Goal: Task Accomplishment & Management: Complete application form

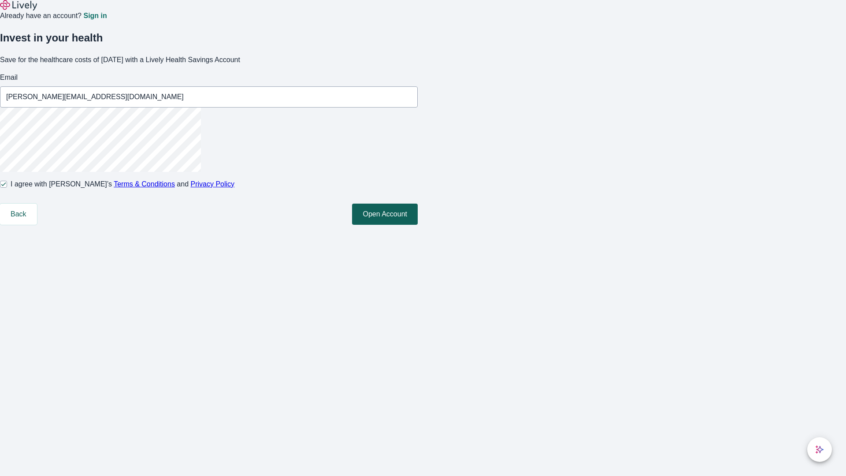
click at [418, 225] on button "Open Account" at bounding box center [385, 214] width 66 height 21
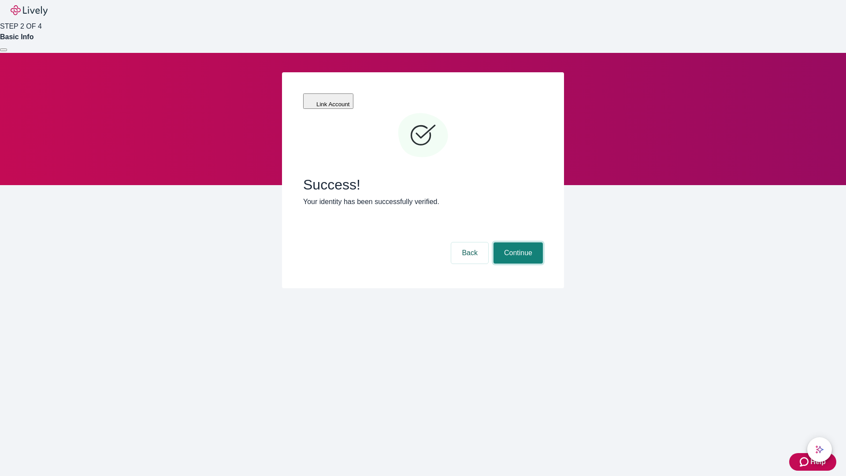
click at [517, 242] on button "Continue" at bounding box center [518, 252] width 49 height 21
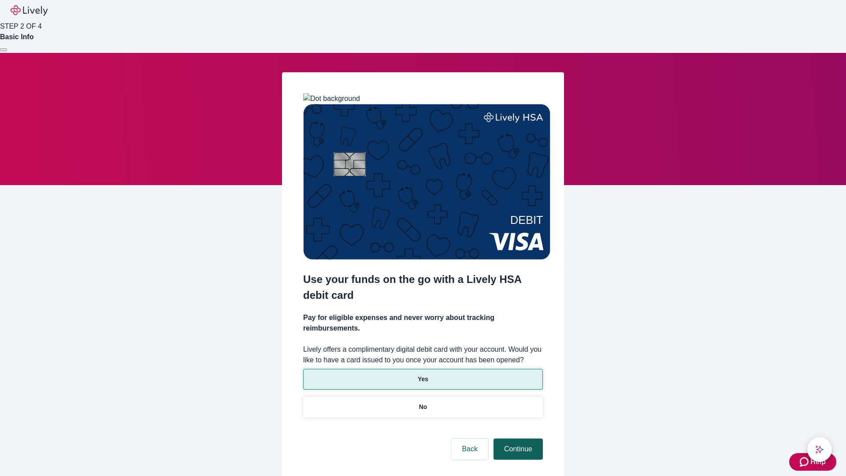
click at [423, 375] on p "Yes" at bounding box center [423, 379] width 11 height 9
click at [517, 438] on button "Continue" at bounding box center [518, 448] width 49 height 21
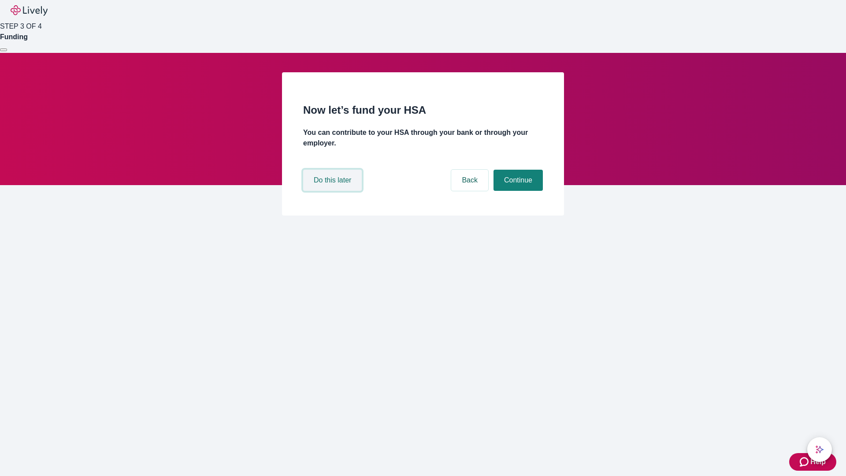
click at [334, 191] on button "Do this later" at bounding box center [332, 180] width 59 height 21
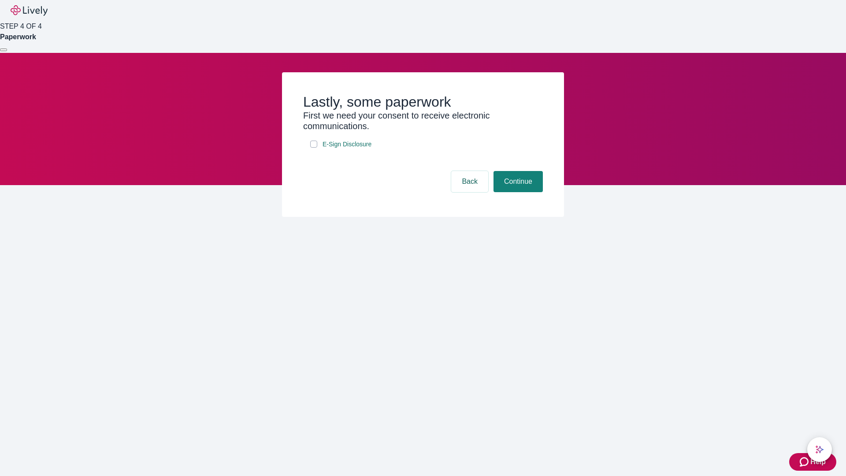
click at [314, 148] on input "E-Sign Disclosure" at bounding box center [313, 144] width 7 height 7
checkbox input "true"
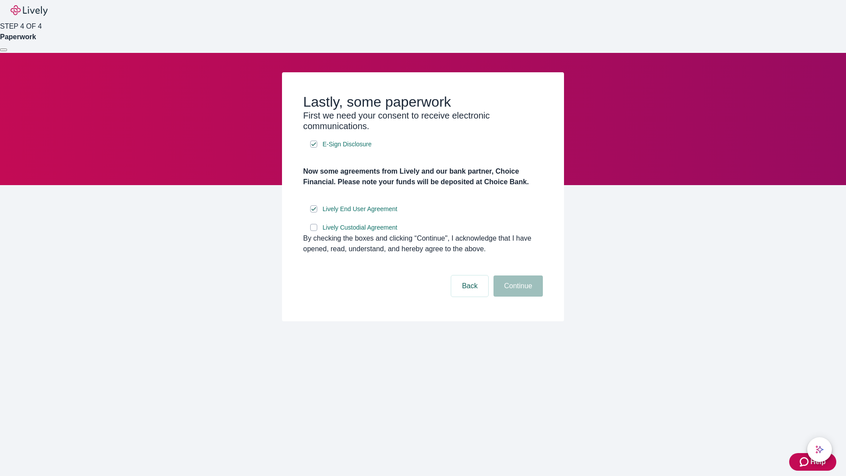
click at [314, 231] on input "Lively Custodial Agreement" at bounding box center [313, 227] width 7 height 7
checkbox input "true"
click at [517, 297] on button "Continue" at bounding box center [518, 285] width 49 height 21
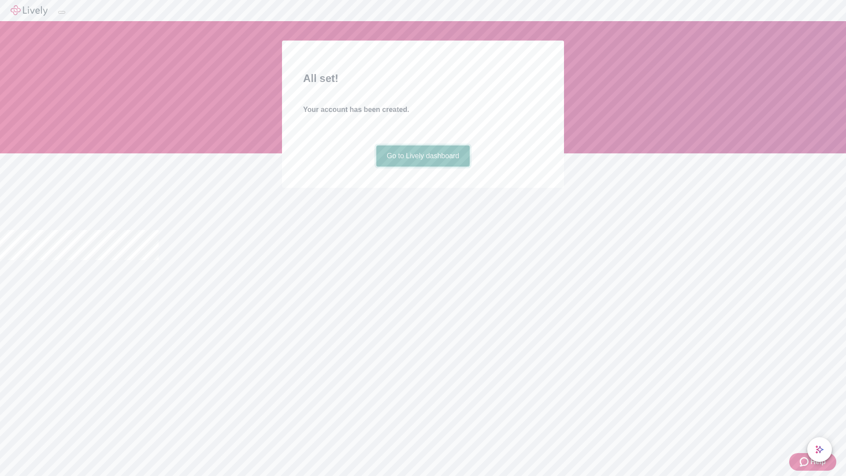
click at [423, 167] on link "Go to Lively dashboard" at bounding box center [423, 155] width 94 height 21
